Goal: Information Seeking & Learning: Learn about a topic

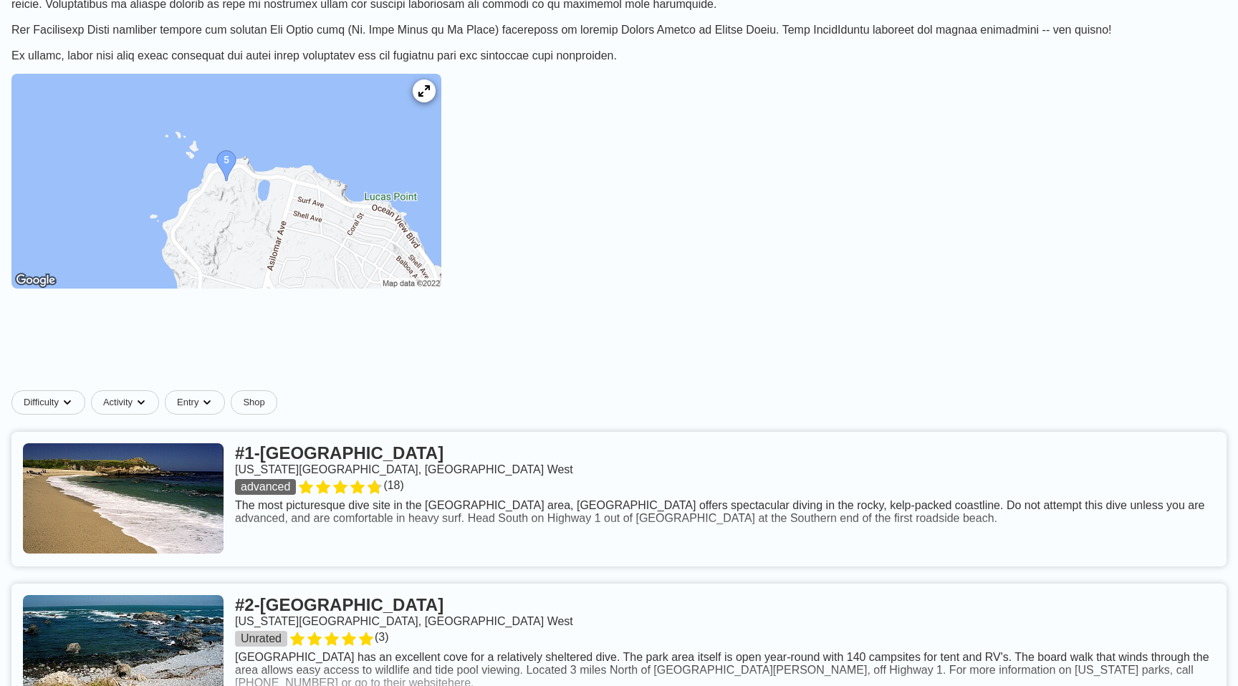
scroll to position [397, 0]
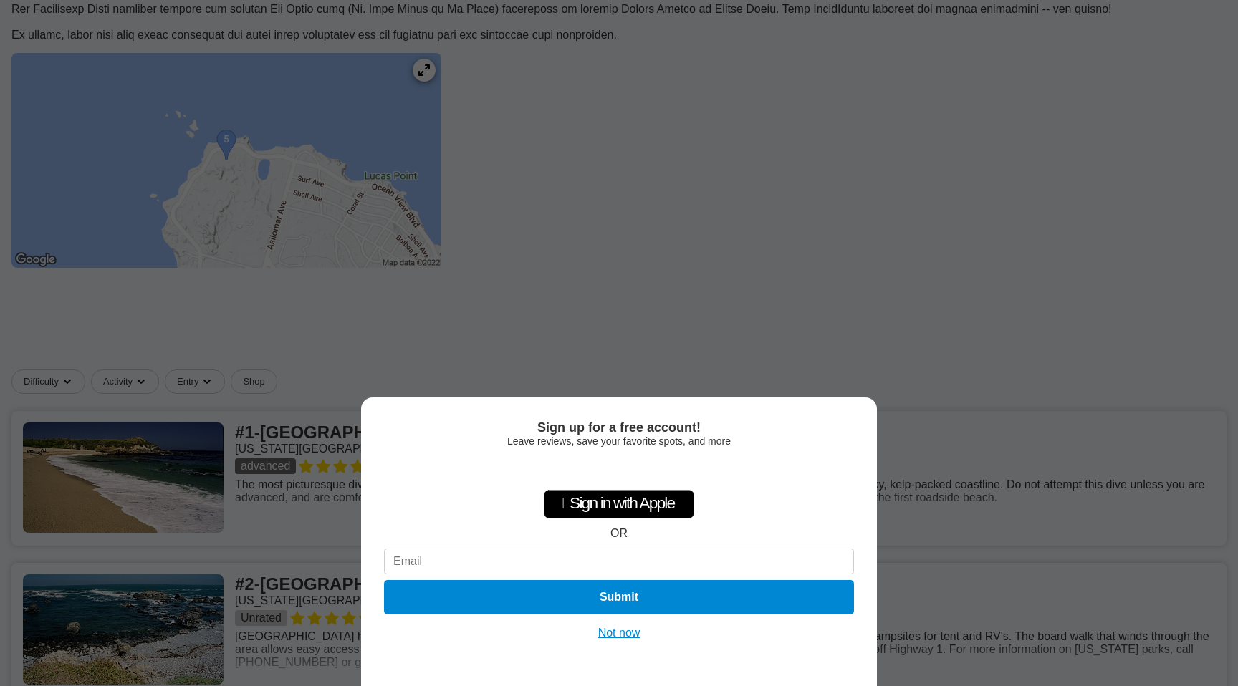
click at [619, 635] on button "Not now" at bounding box center [619, 633] width 51 height 14
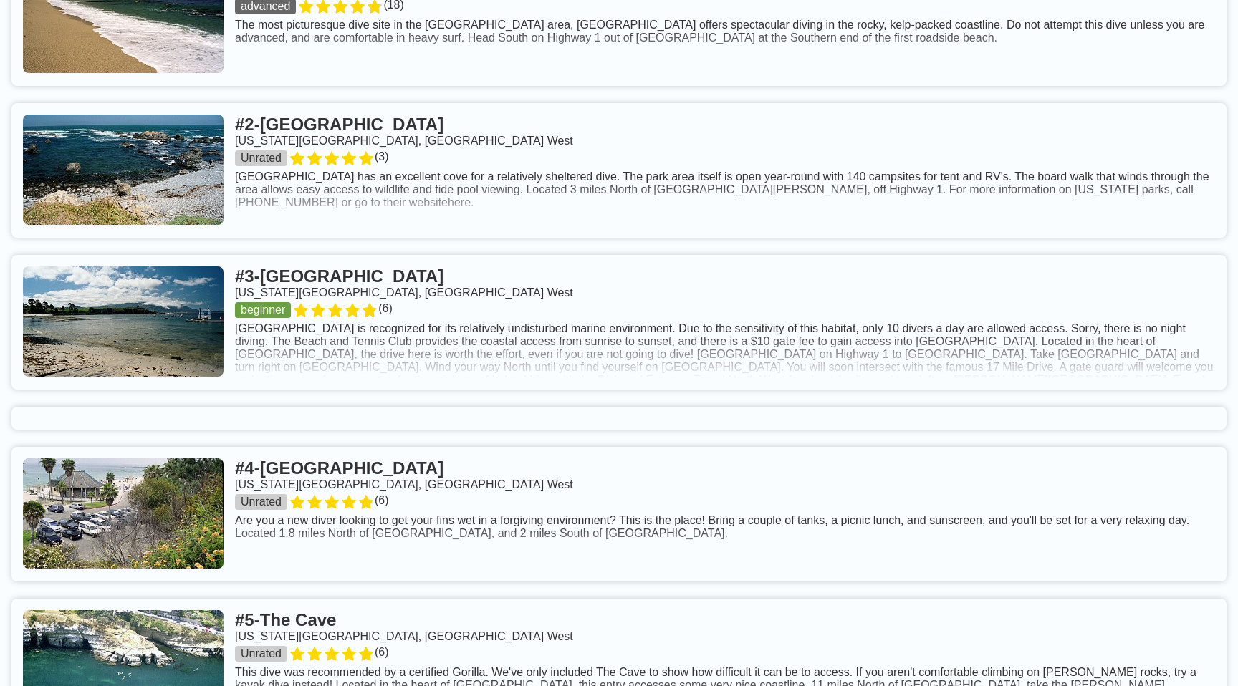
scroll to position [839, 0]
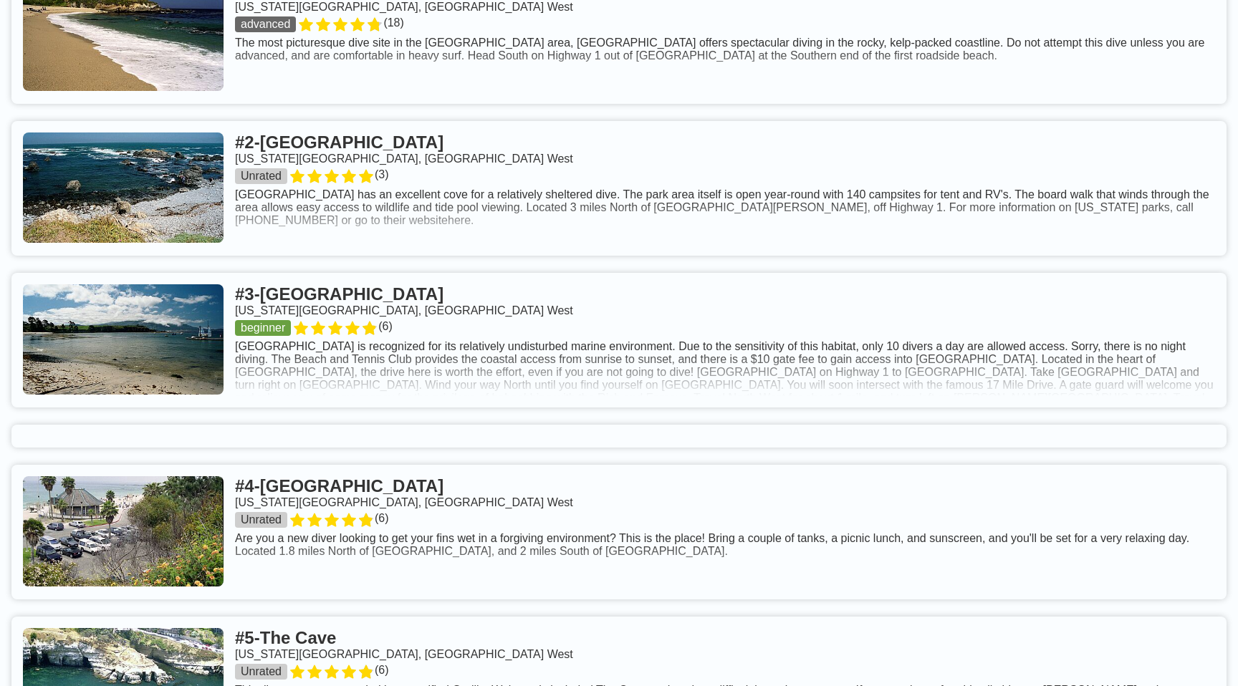
click at [554, 320] on link at bounding box center [618, 340] width 1215 height 135
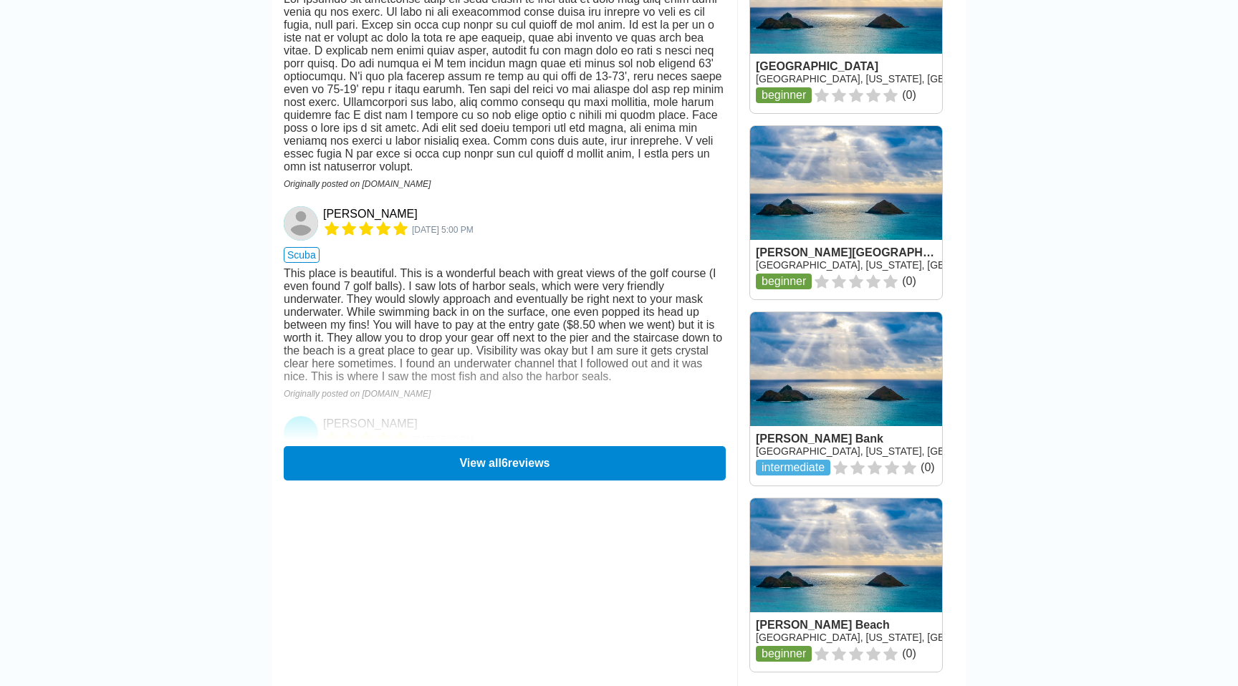
scroll to position [1929, 0]
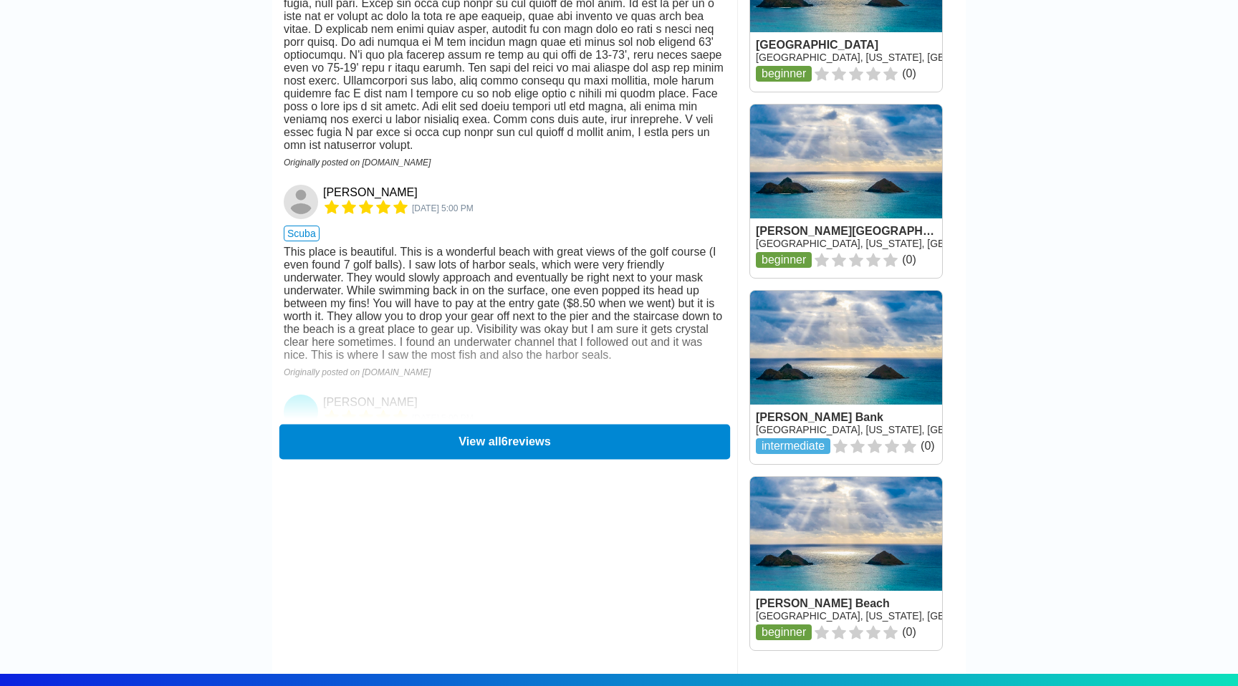
click at [441, 424] on button "View all 6 reviews" at bounding box center [504, 441] width 451 height 35
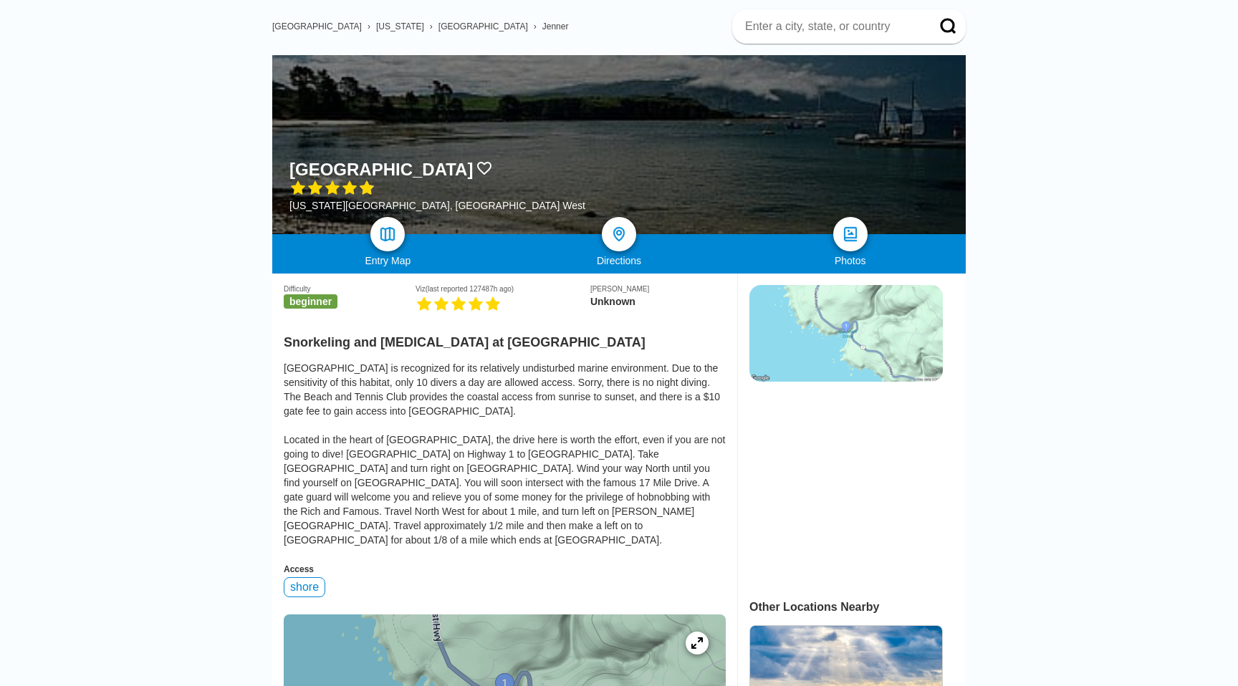
scroll to position [0, 0]
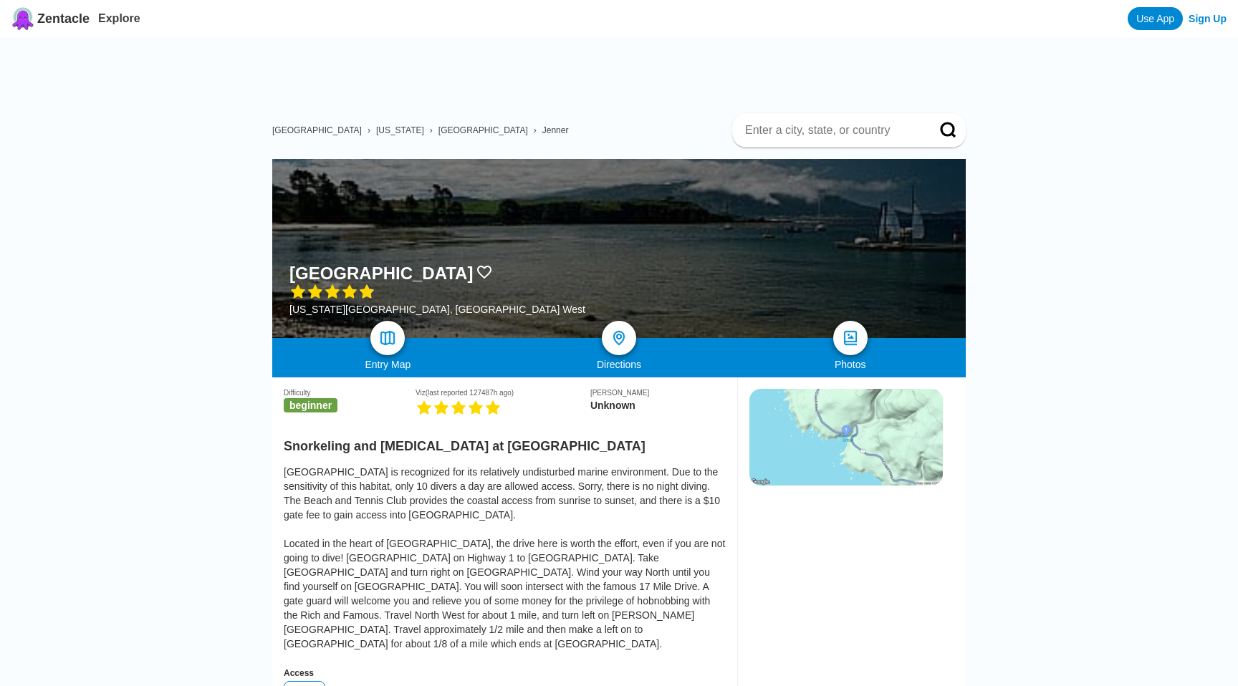
click at [46, 16] on span "Zentacle" at bounding box center [63, 18] width 52 height 15
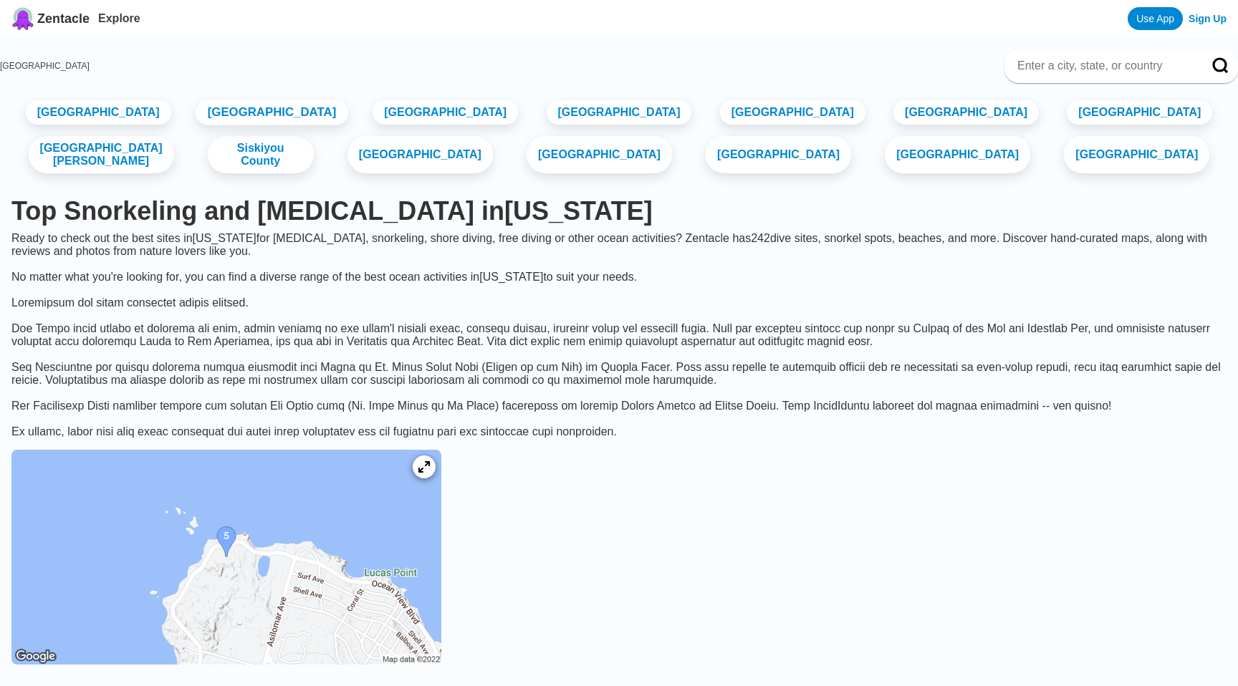
click at [255, 120] on link "[GEOGRAPHIC_DATA]" at bounding box center [272, 113] width 153 height 26
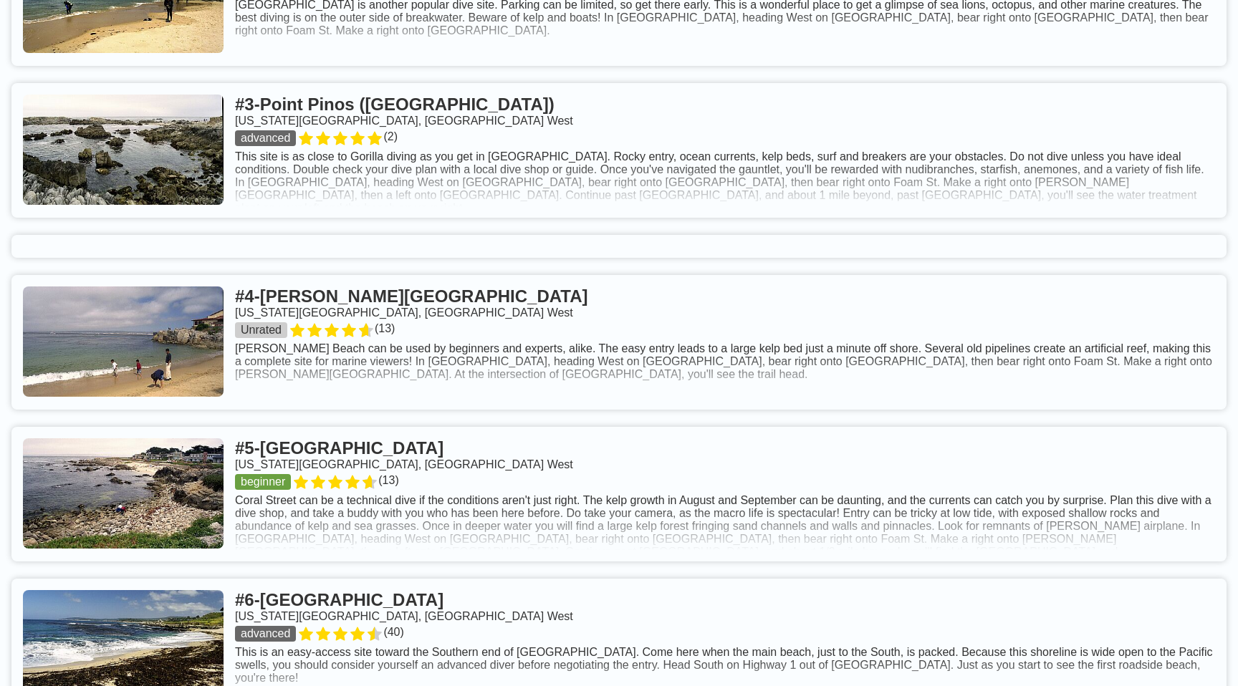
scroll to position [850, 0]
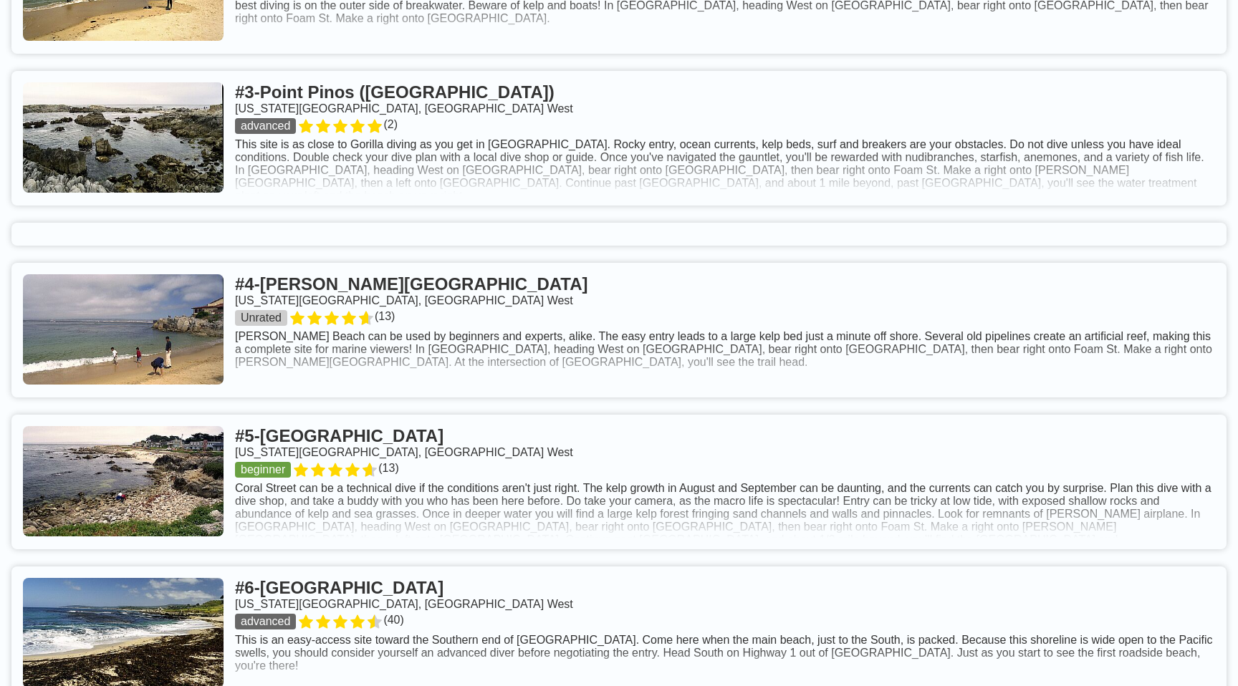
click at [485, 590] on link at bounding box center [618, 634] width 1215 height 135
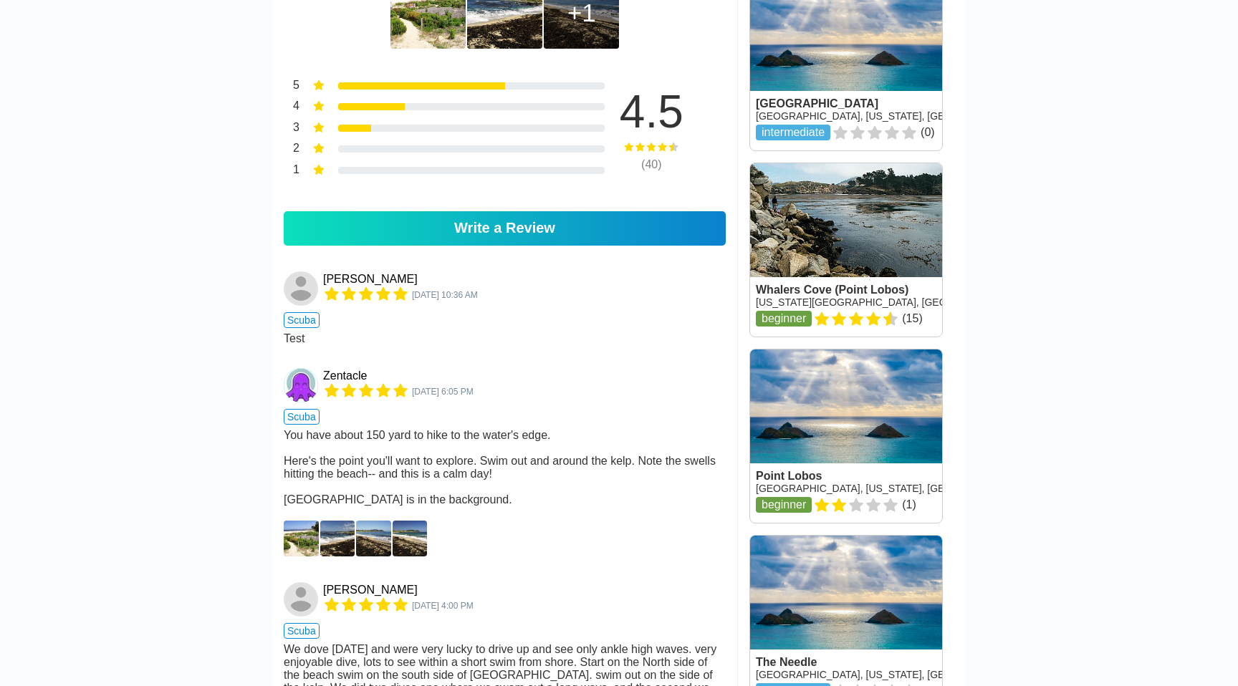
scroll to position [946, 0]
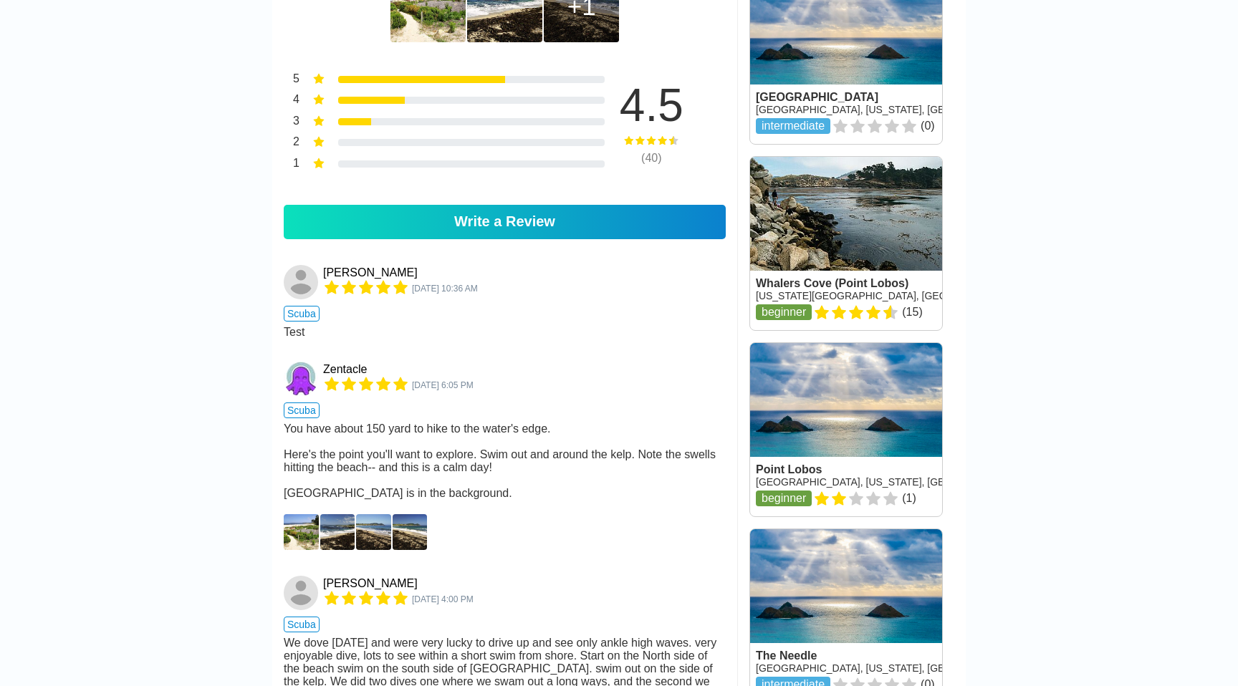
click at [299, 514] on img at bounding box center [301, 532] width 35 height 36
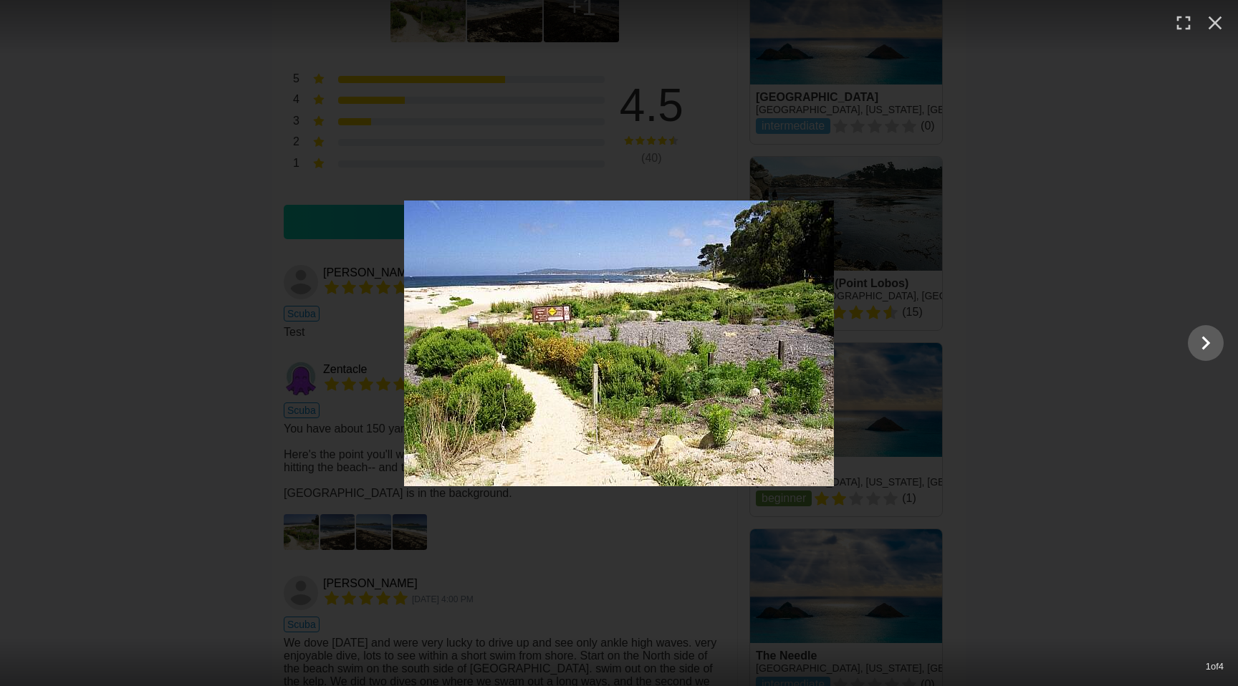
click at [256, 430] on div at bounding box center [619, 344] width 1238 height 286
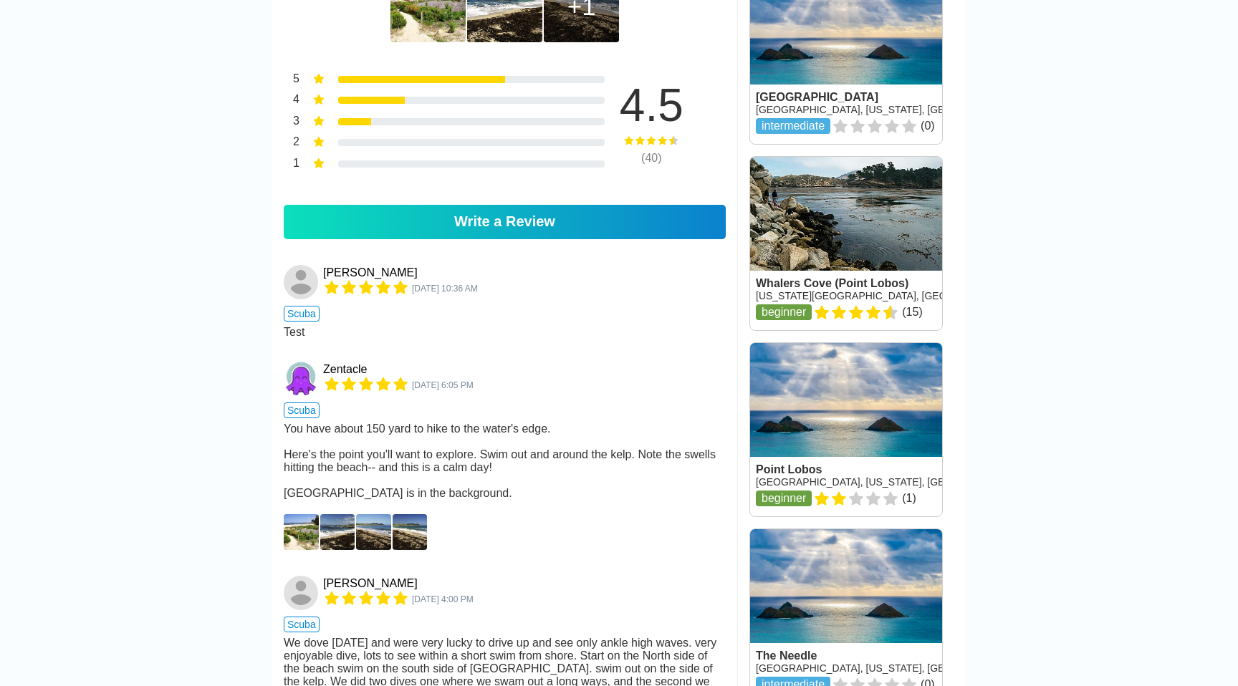
click at [330, 514] on img at bounding box center [337, 532] width 35 height 36
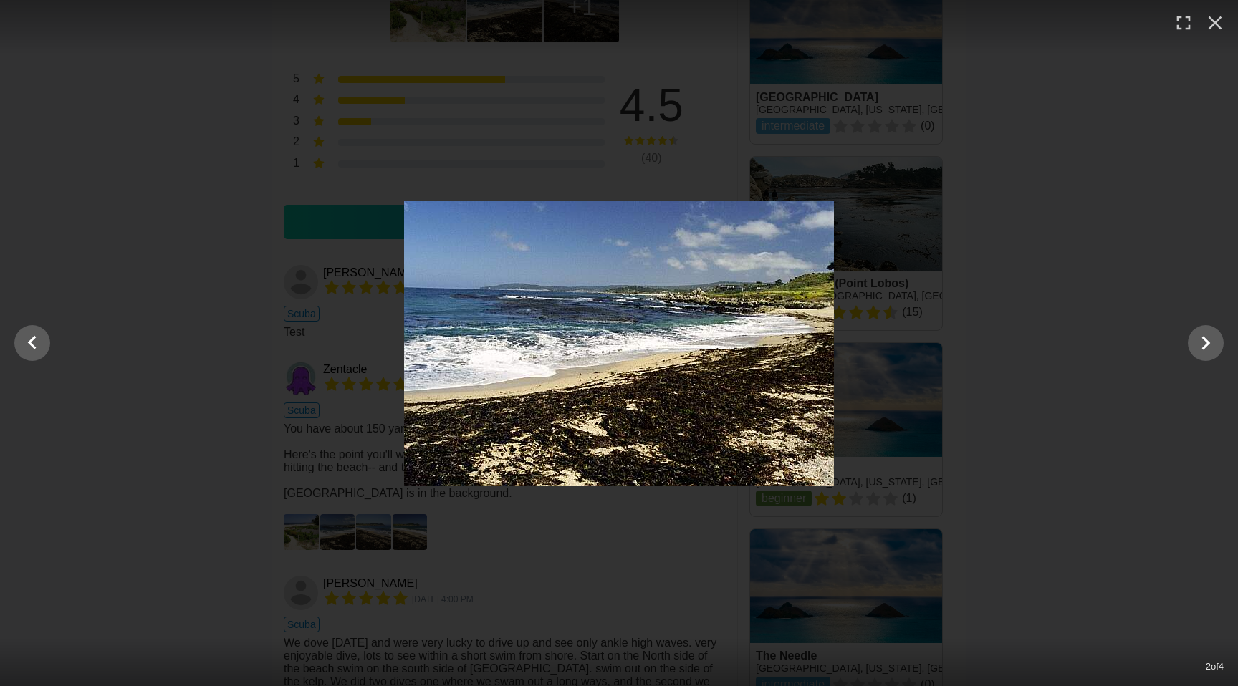
click at [205, 422] on div at bounding box center [619, 344] width 1238 height 286
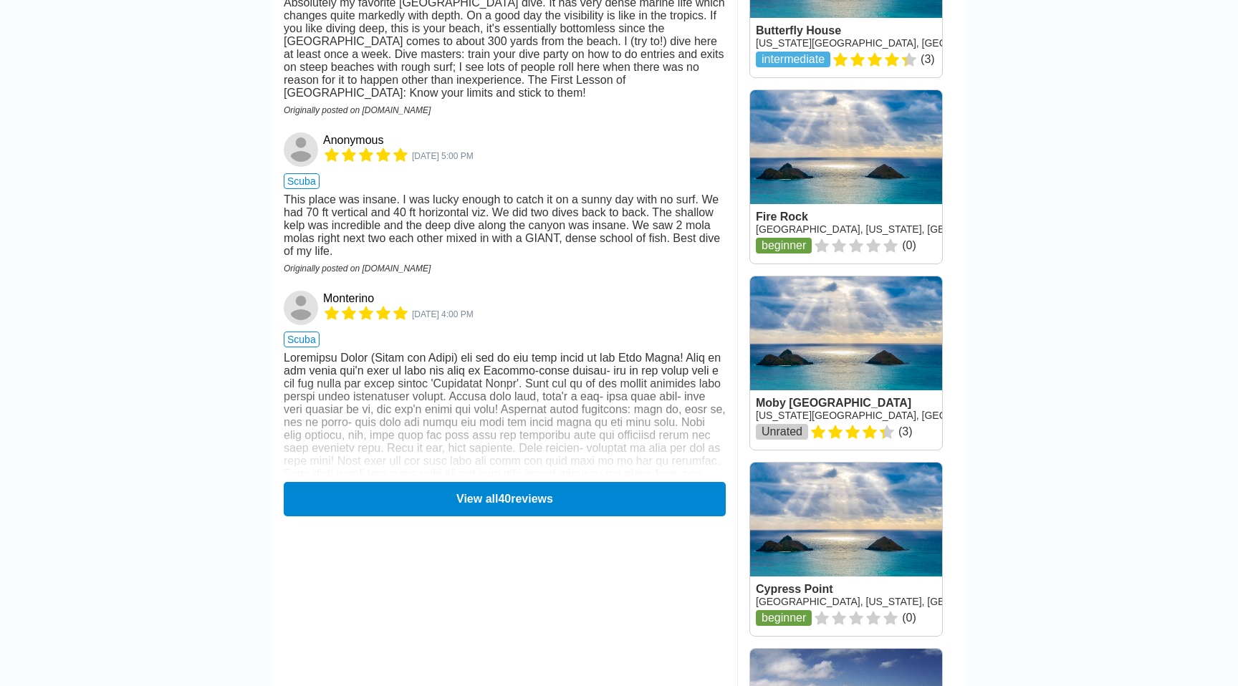
scroll to position [1793, 0]
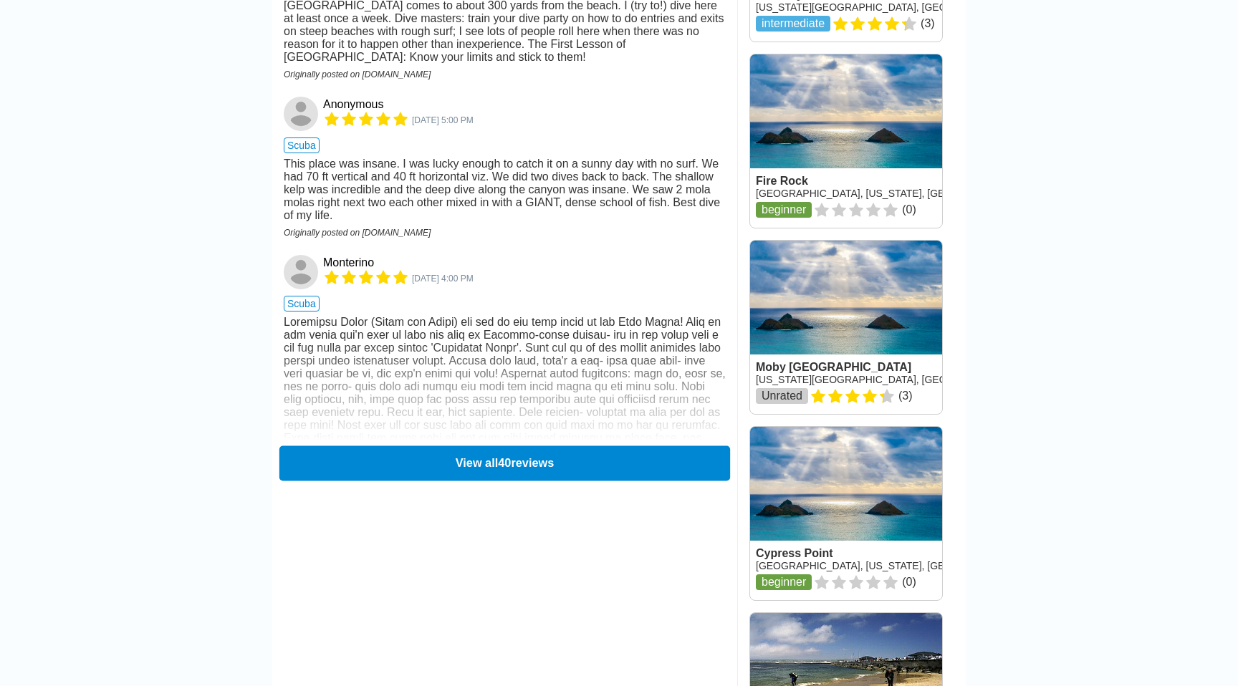
click at [418, 446] on button "View all 40 reviews" at bounding box center [504, 463] width 451 height 35
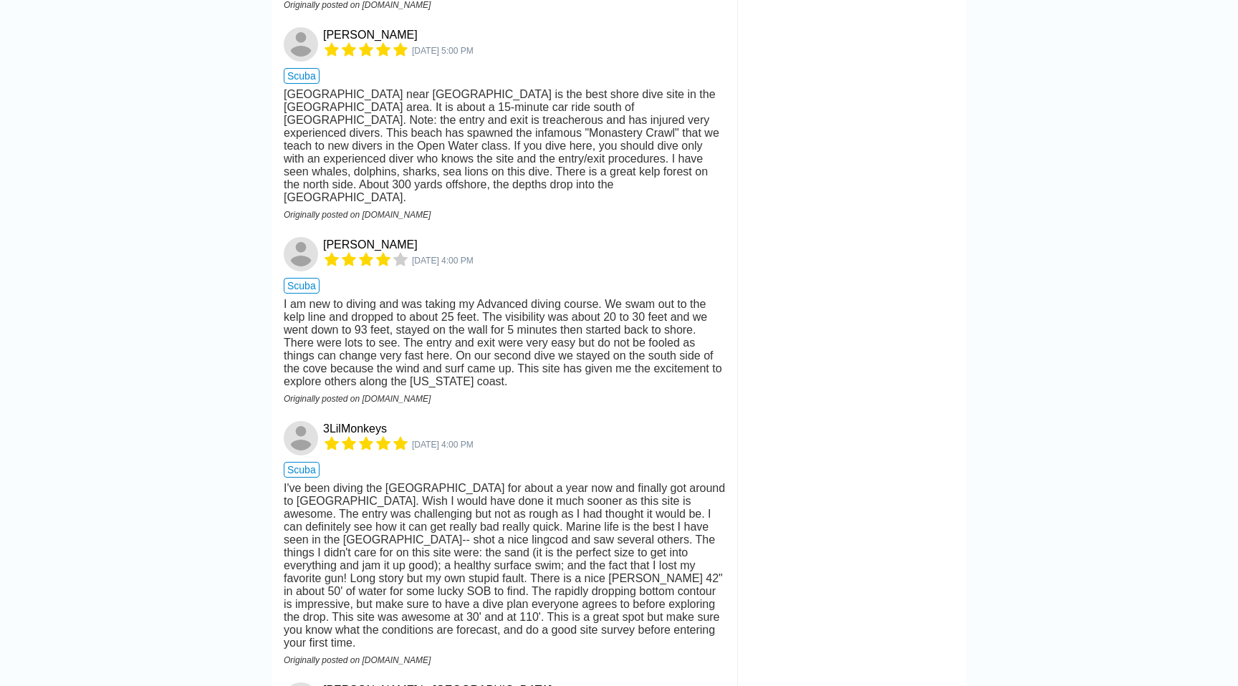
scroll to position [5456, 0]
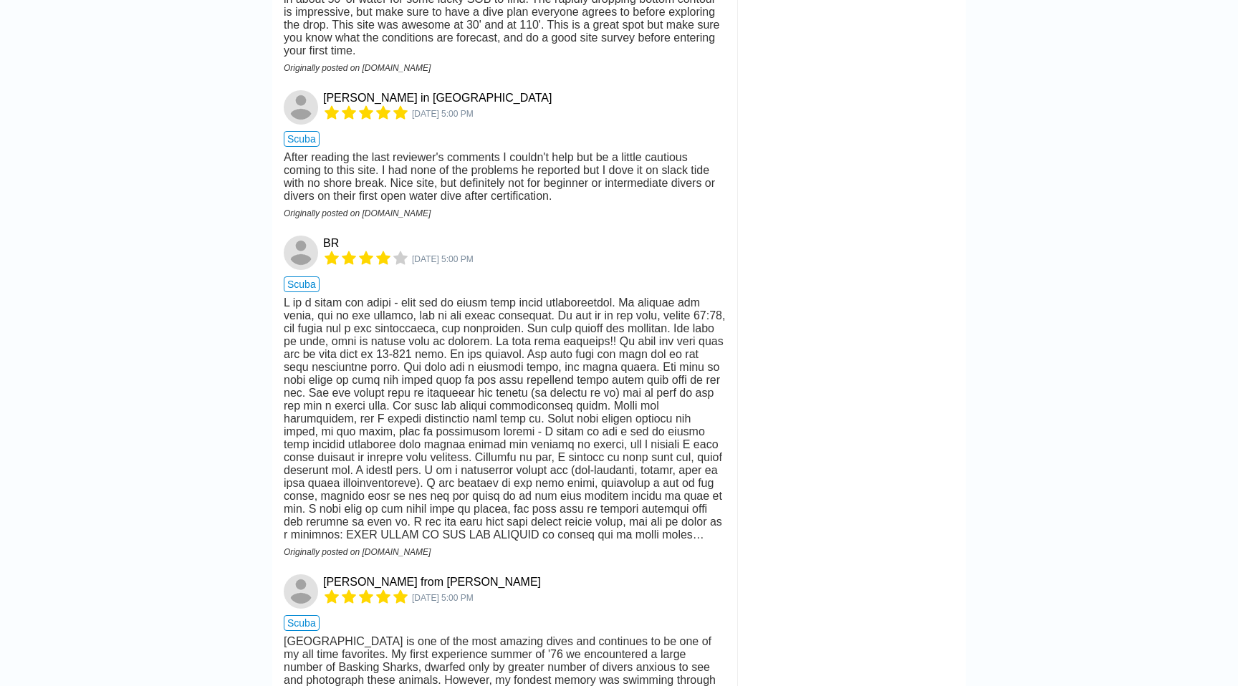
scroll to position [6231, 0]
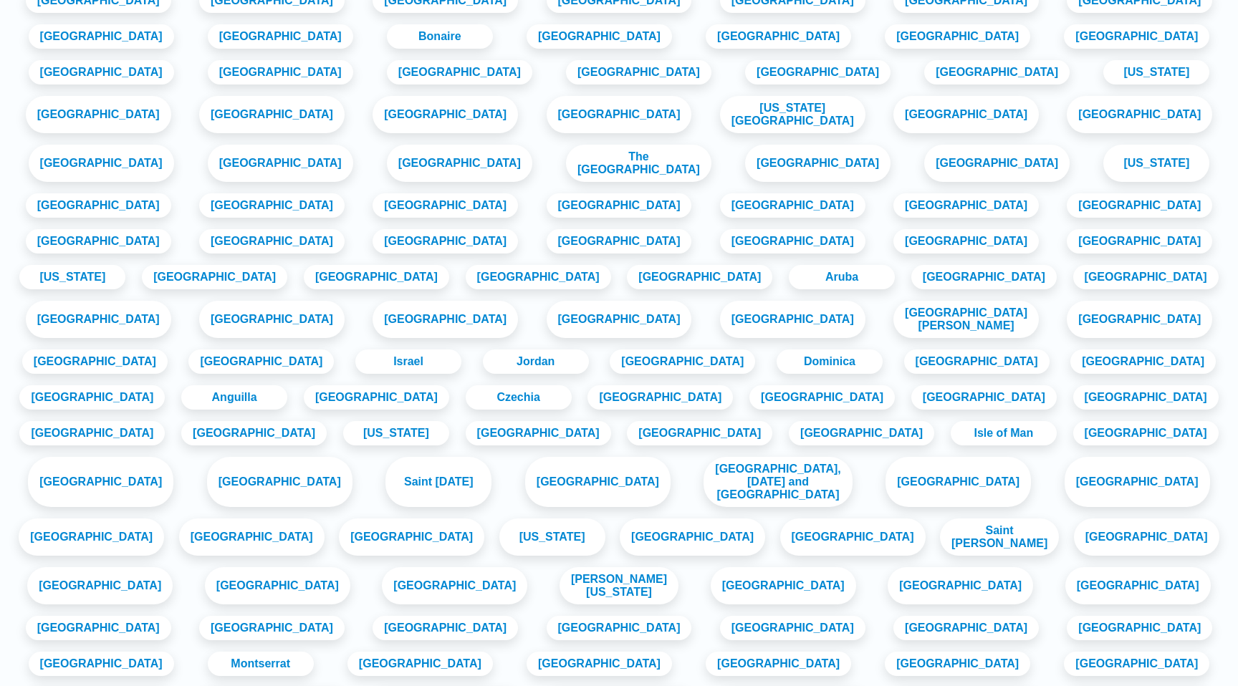
scroll to position [1968, 0]
